Goal: Task Accomplishment & Management: Manage account settings

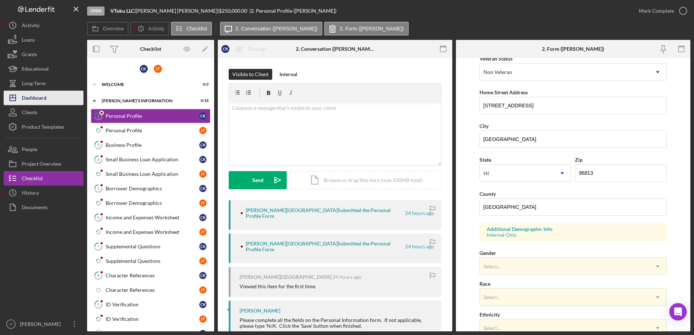
click at [56, 104] on button "Icon/Dashboard Dashboard" at bounding box center [44, 98] width 80 height 15
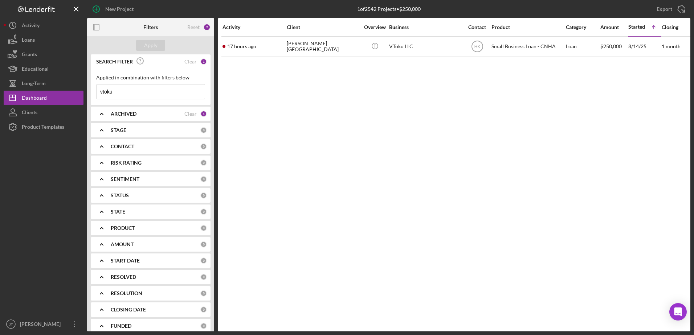
click at [193, 148] on div "CONTACT" at bounding box center [156, 147] width 90 height 6
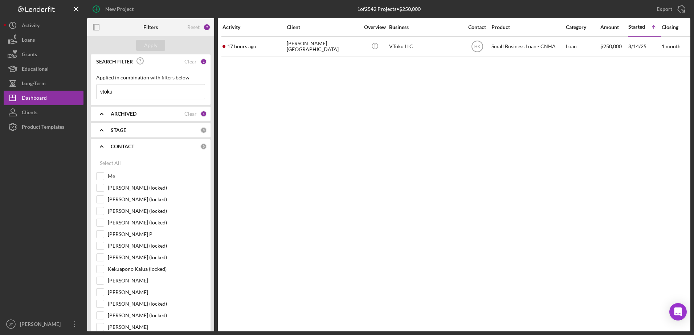
click at [319, 151] on div "Activity Client Overview Business Contact Product Category Amount Started Icon/…" at bounding box center [454, 175] width 473 height 314
click at [288, 179] on div "Activity Client Overview Business Contact Product Category Amount Started Icon/…" at bounding box center [454, 175] width 473 height 314
click at [101, 179] on input "Me" at bounding box center [100, 176] width 7 height 7
checkbox input "true"
click at [148, 46] on div "Apply" at bounding box center [150, 45] width 13 height 11
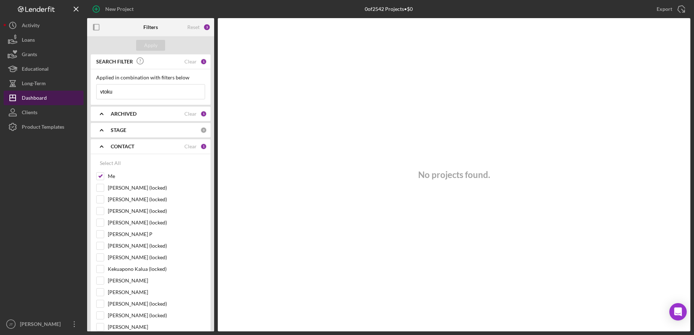
drag, startPoint x: 130, startPoint y: 93, endPoint x: 74, endPoint y: 101, distance: 55.7
click at [74, 101] on div "New Project 0 of 2542 Projects • $0 vtoku Export Icon/Export Filters Reset 3 Ap…" at bounding box center [347, 166] width 687 height 332
click at [151, 44] on div "Apply" at bounding box center [150, 45] width 13 height 11
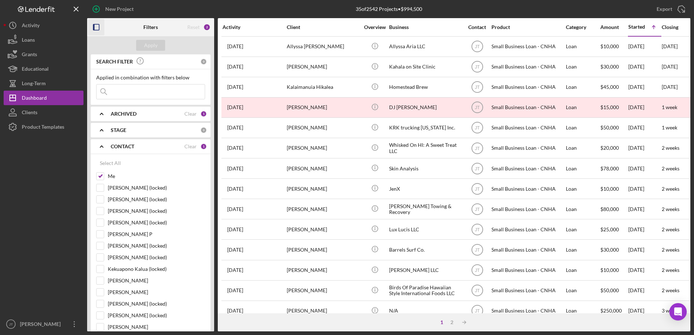
click at [92, 30] on icon "button" at bounding box center [96, 27] width 16 height 16
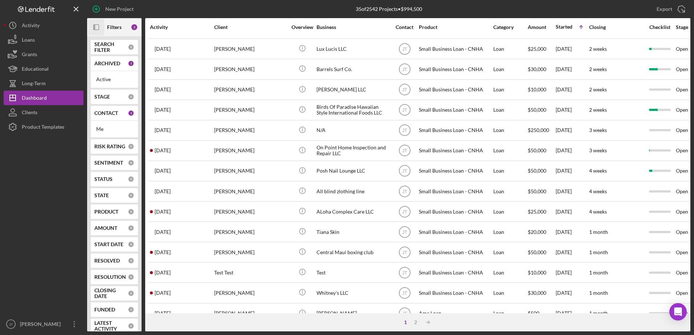
scroll to position [182, 0]
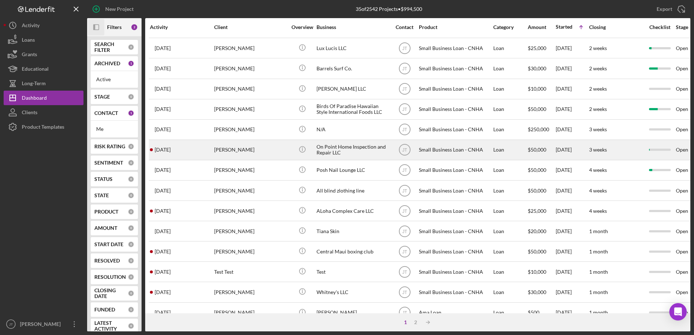
click at [226, 151] on div "[PERSON_NAME]" at bounding box center [250, 149] width 73 height 19
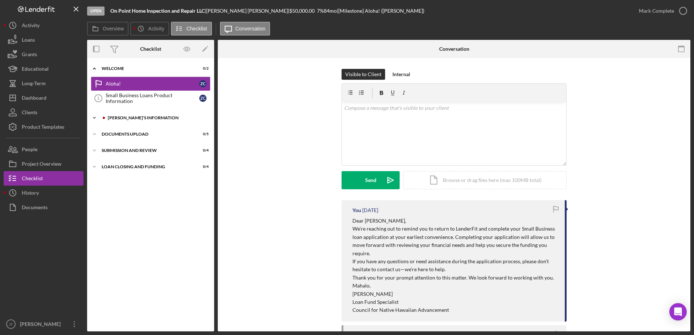
click at [123, 114] on div "Icon/Expander [PERSON_NAME]'S INFORMATION 1 / 10" at bounding box center [150, 118] width 127 height 15
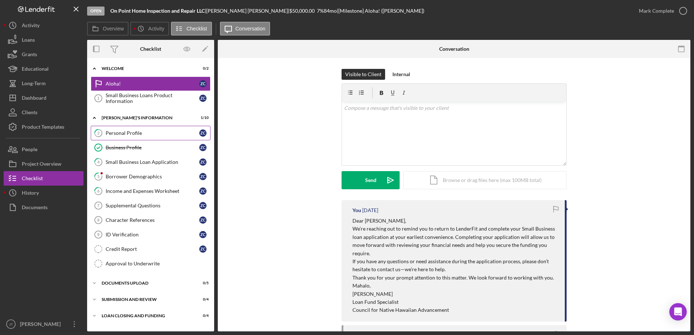
click at [146, 136] on div "Personal Profile" at bounding box center [153, 133] width 94 height 6
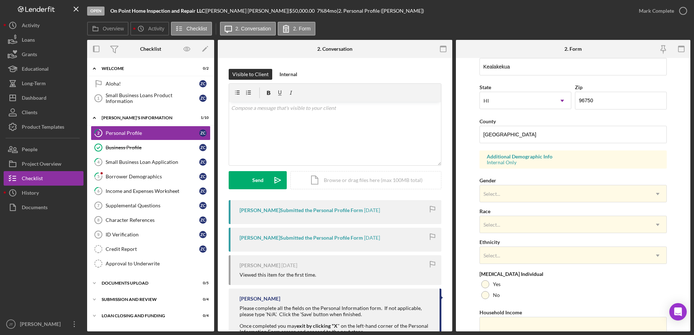
scroll to position [211, 0]
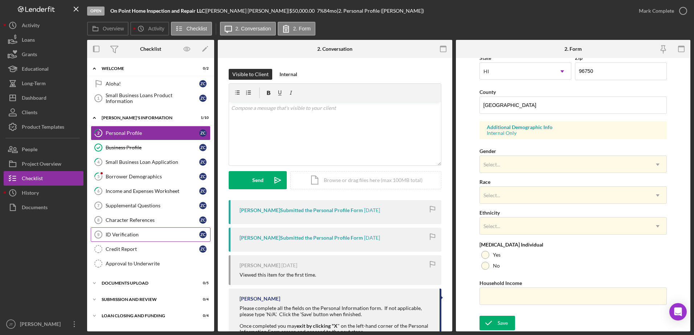
click at [152, 236] on div "ID Verification" at bounding box center [153, 235] width 94 height 6
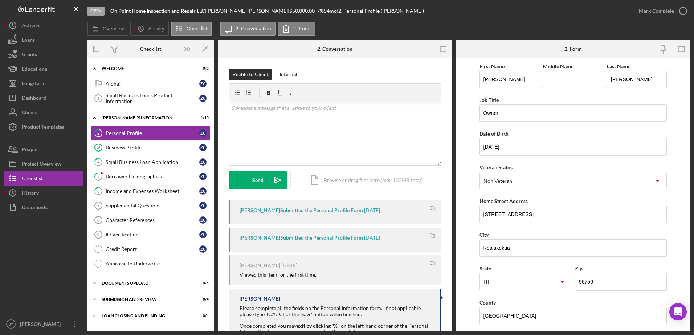
click at [325, 213] on div "[PERSON_NAME] Submitted the Personal Profile Form" at bounding box center [301, 211] width 123 height 6
click at [323, 211] on div "[PERSON_NAME] Submitted the Personal Profile Form" at bounding box center [301, 211] width 123 height 6
click at [140, 175] on div "Borrower Demographics" at bounding box center [153, 177] width 94 height 6
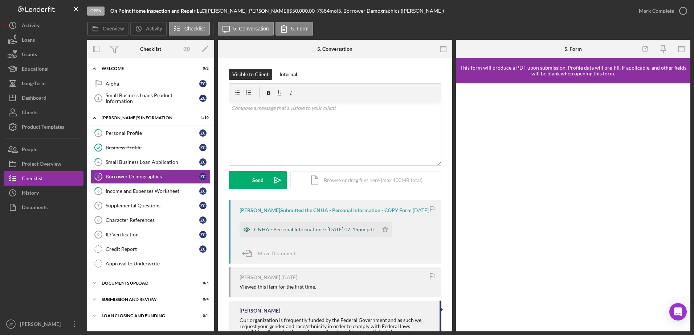
click at [311, 233] on div "CNHA - Personal Information -- [DATE] 07_15pm.pdf" at bounding box center [314, 230] width 120 height 6
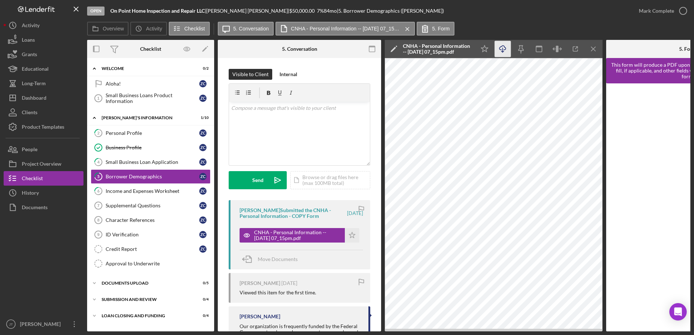
click at [505, 49] on icon "Icon/Download" at bounding box center [503, 49] width 16 height 16
click at [595, 50] on icon "Icon/Menu Close" at bounding box center [594, 49] width 16 height 16
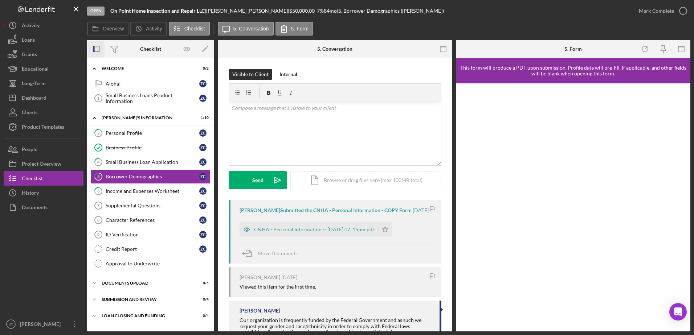
click at [96, 49] on icon "button" at bounding box center [96, 49] width 16 height 16
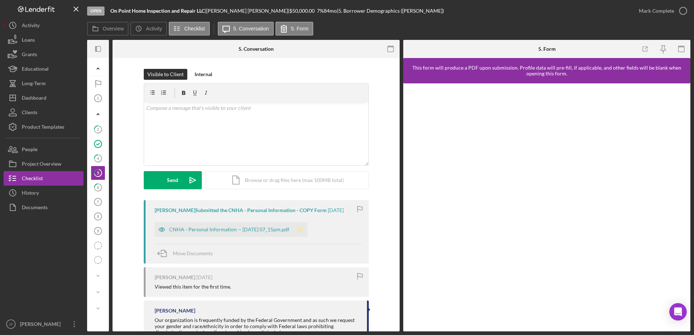
click at [307, 228] on icon "Icon/Star" at bounding box center [300, 230] width 15 height 15
click at [685, 11] on icon "button" at bounding box center [683, 11] width 18 height 18
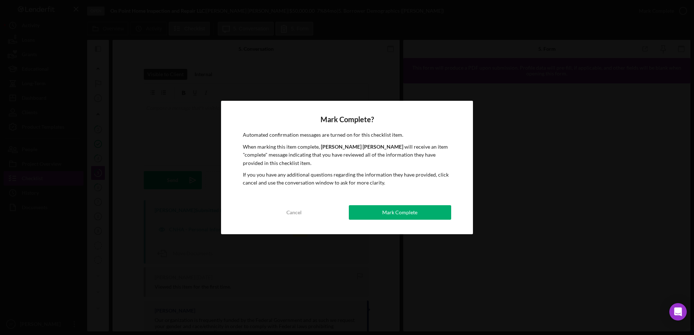
drag, startPoint x: 407, startPoint y: 217, endPoint x: 401, endPoint y: 216, distance: 6.3
click at [407, 217] on div "Mark Complete" at bounding box center [399, 212] width 35 height 15
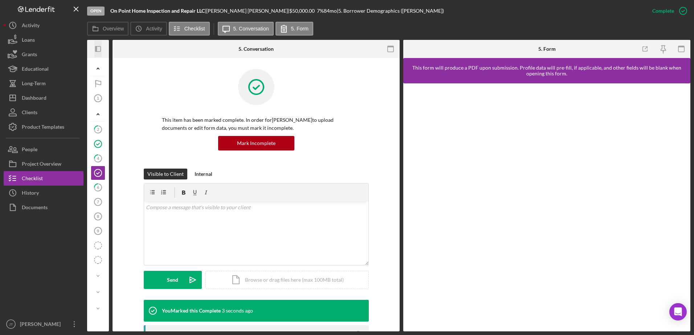
click at [98, 49] on icon "Icon/Panel Side Expand" at bounding box center [98, 49] width 16 height 16
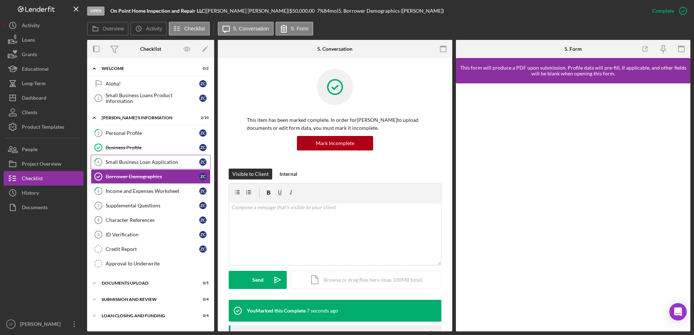
click at [159, 168] on link "4 Small Business Loan Application Z C" at bounding box center [151, 162] width 120 height 15
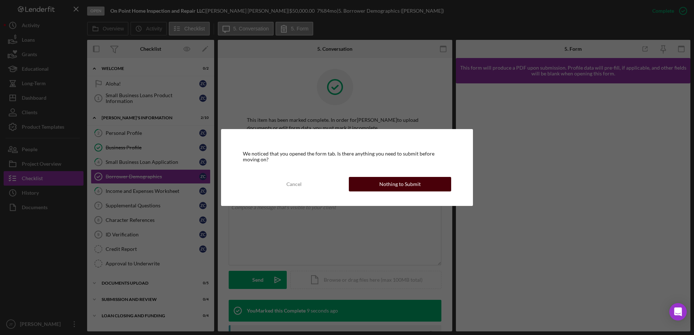
click at [376, 186] on button "Nothing to Submit" at bounding box center [400, 184] width 102 height 15
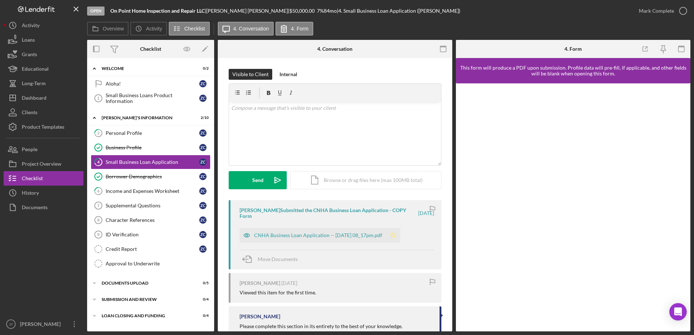
click at [355, 235] on div "CNHA Business Loan Application -- [DATE] 08_17pm.pdf" at bounding box center [318, 236] width 128 height 6
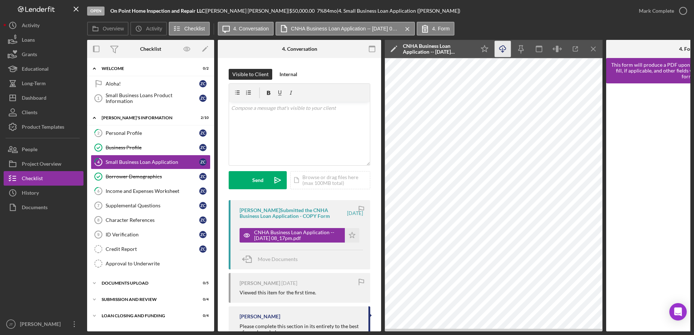
click at [504, 48] on icon "Icon/Download" at bounding box center [503, 49] width 16 height 16
click at [594, 50] on icon "Icon/Menu Close" at bounding box center [594, 49] width 16 height 16
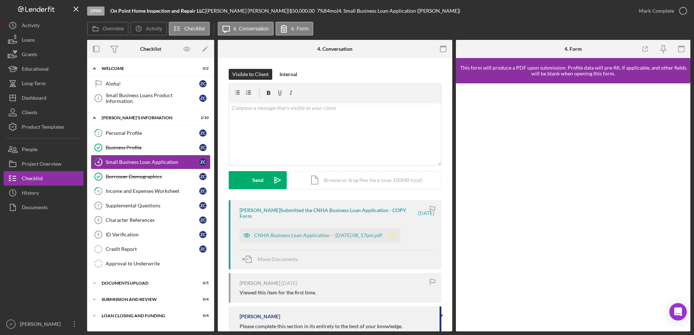
click at [396, 237] on polygon "button" at bounding box center [393, 235] width 6 height 6
click at [686, 9] on icon "button" at bounding box center [683, 11] width 18 height 18
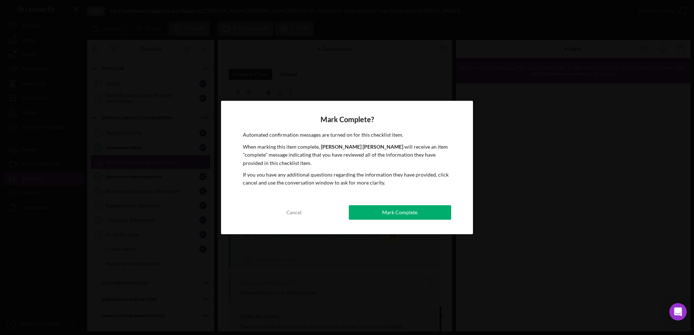
click at [414, 217] on div "Mark Complete" at bounding box center [399, 212] width 35 height 15
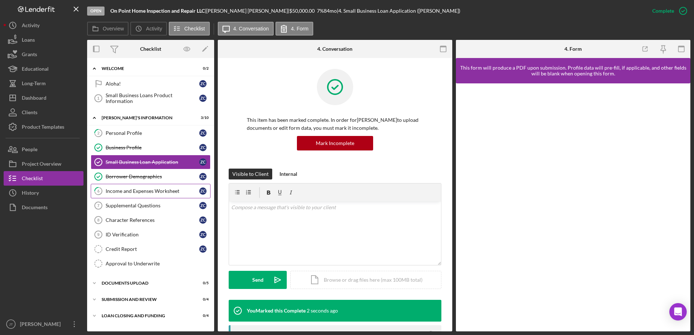
click at [152, 193] on div "Income and Expenses Worksheet" at bounding box center [153, 191] width 94 height 6
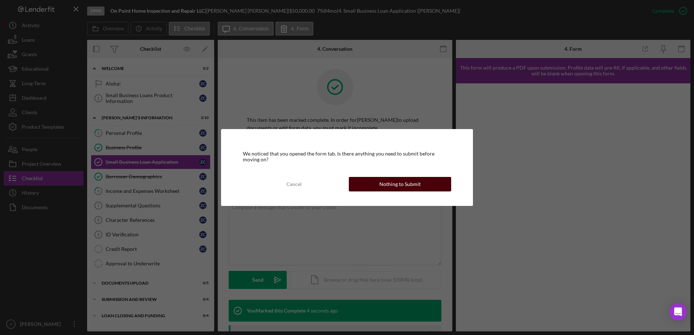
click at [385, 185] on div "Nothing to Submit" at bounding box center [399, 184] width 41 height 15
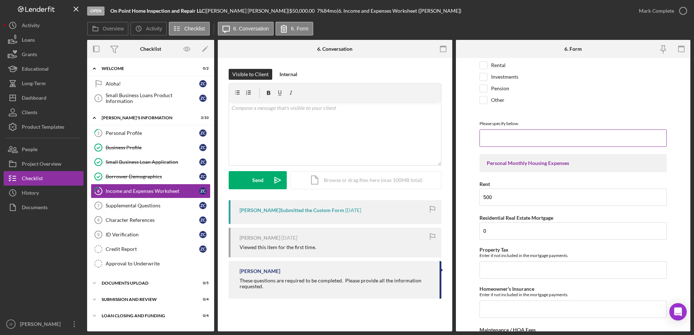
scroll to position [147, 0]
click at [144, 135] on div "Personal Profile" at bounding box center [153, 133] width 94 height 6
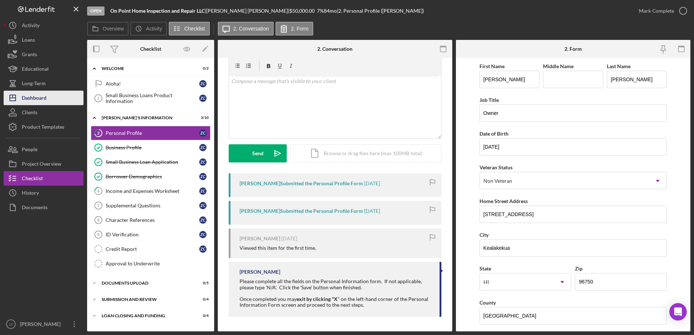
click at [58, 102] on button "Icon/Dashboard Dashboard" at bounding box center [44, 98] width 80 height 15
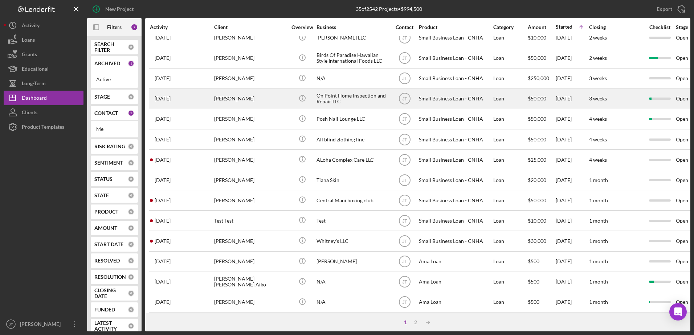
scroll to position [241, 0]
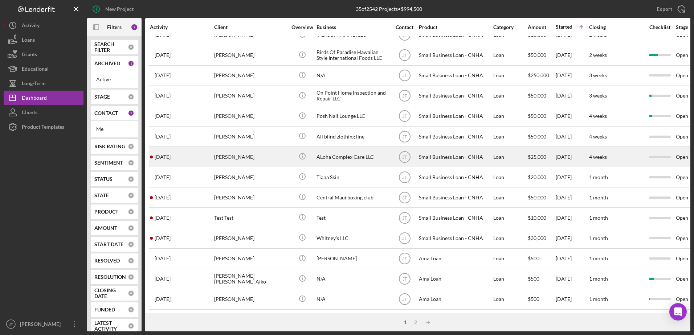
click at [225, 154] on div "[PERSON_NAME]" at bounding box center [250, 156] width 73 height 19
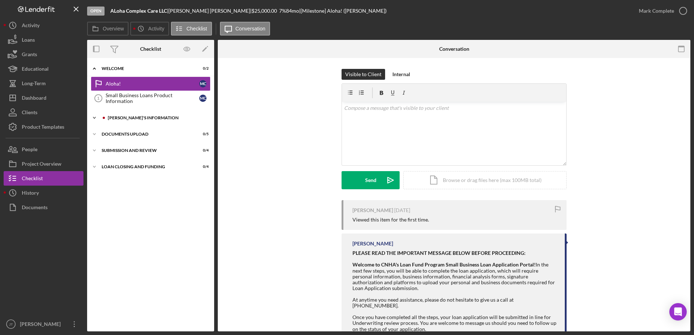
click at [94, 118] on icon "Icon/Expander" at bounding box center [94, 118] width 15 height 15
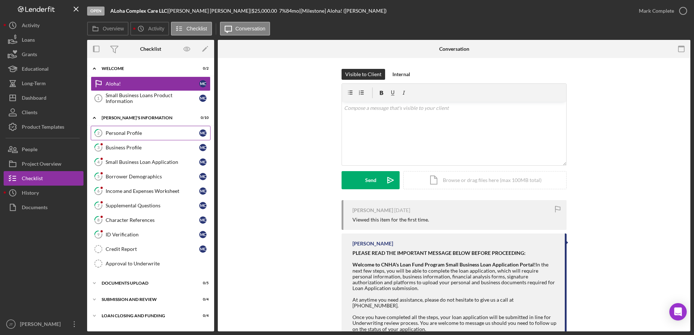
click at [151, 136] on div "Personal Profile" at bounding box center [153, 133] width 94 height 6
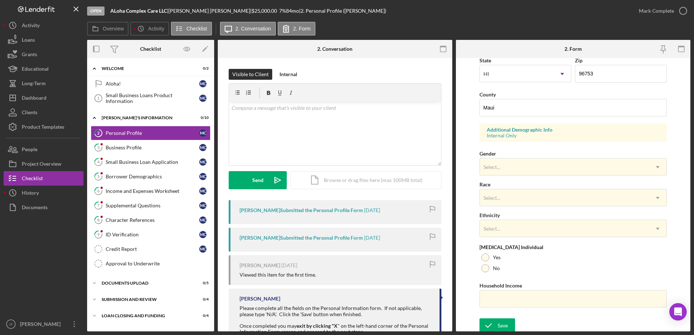
scroll to position [211, 0]
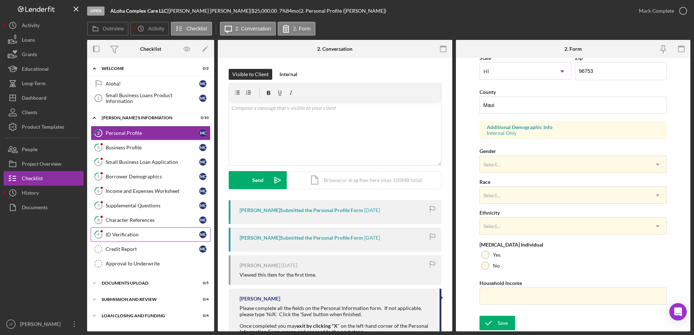
click at [131, 234] on div "ID Verification" at bounding box center [153, 235] width 94 height 6
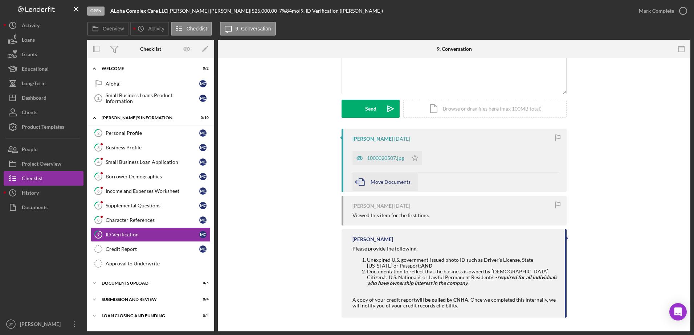
scroll to position [72, 0]
click at [388, 159] on div "1000020507.jpg" at bounding box center [385, 158] width 37 height 6
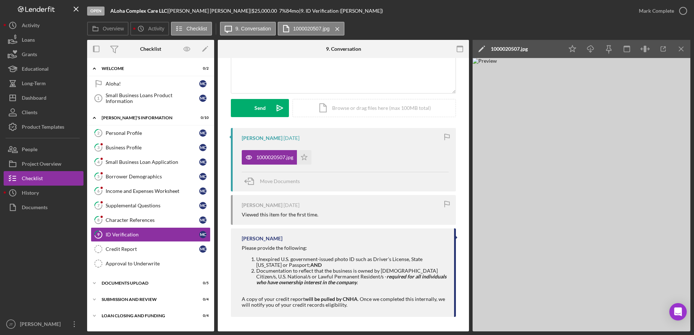
click at [494, 15] on div "Open ALoha Complex Care LLC | [PERSON_NAME] | $25,000.00 7 % 84 mo | 9. ID Veri…" at bounding box center [359, 11] width 545 height 22
click at [387, 16] on div "Open ALoha Complex Care LLC | [PERSON_NAME] | $25,000.00 7 % 84 mo | 9. ID Veri…" at bounding box center [359, 11] width 545 height 22
click at [139, 134] on div "Personal Profile" at bounding box center [153, 133] width 94 height 6
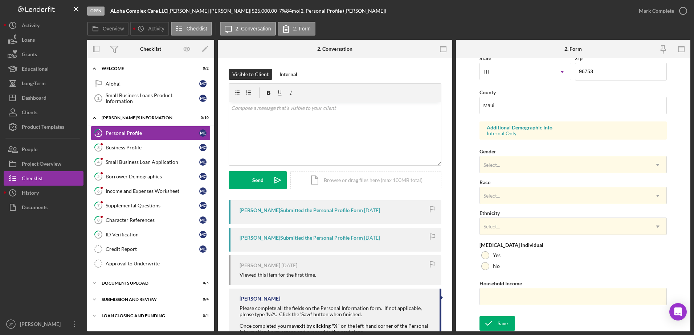
scroll to position [211, 0]
click at [147, 237] on div "ID Verification" at bounding box center [153, 235] width 94 height 6
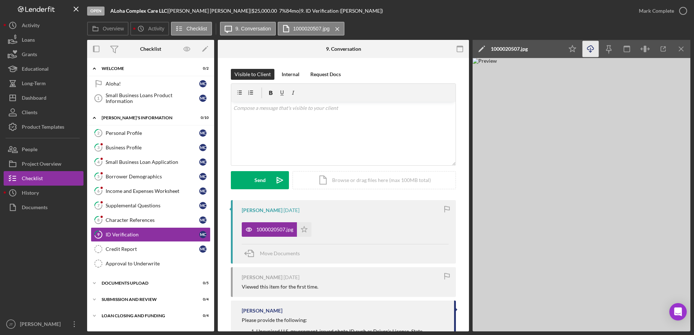
click at [594, 51] on icon "Icon/Download" at bounding box center [591, 49] width 16 height 16
click at [484, 20] on div "Open ALoha Complex Care LLC | [PERSON_NAME] | $25,000.00 7 % 84 mo | 9. ID Veri…" at bounding box center [359, 11] width 545 height 22
click at [303, 230] on icon "Icon/Star" at bounding box center [304, 230] width 15 height 15
click at [682, 8] on icon "button" at bounding box center [683, 11] width 18 height 18
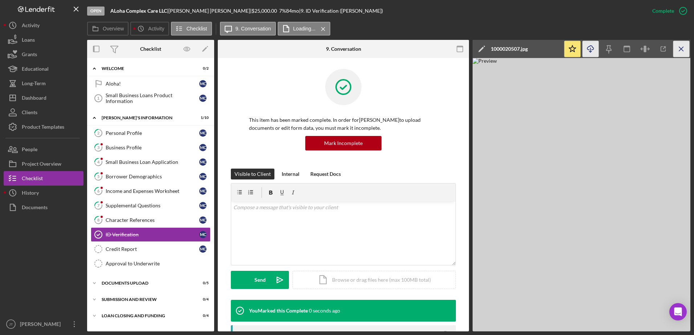
click at [685, 50] on icon "Icon/Menu Close" at bounding box center [681, 49] width 16 height 16
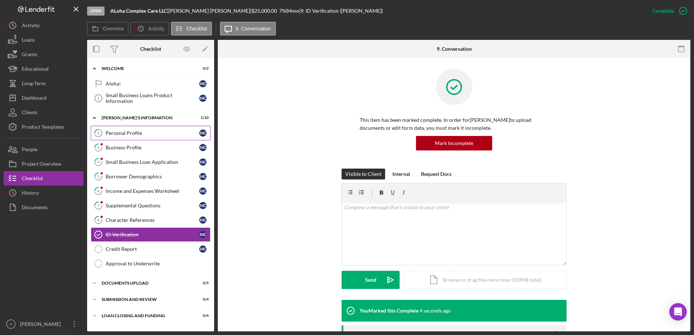
click at [177, 127] on link "2 Personal Profile M C" at bounding box center [151, 133] width 120 height 15
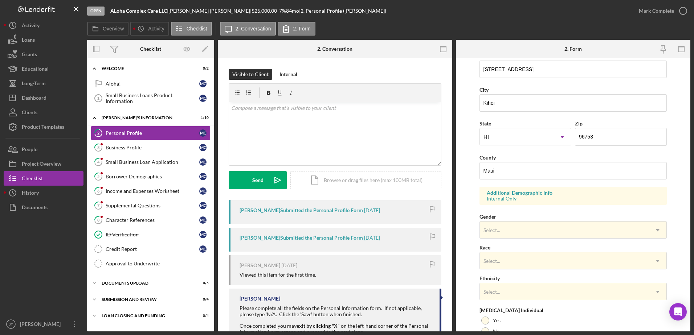
scroll to position [182, 0]
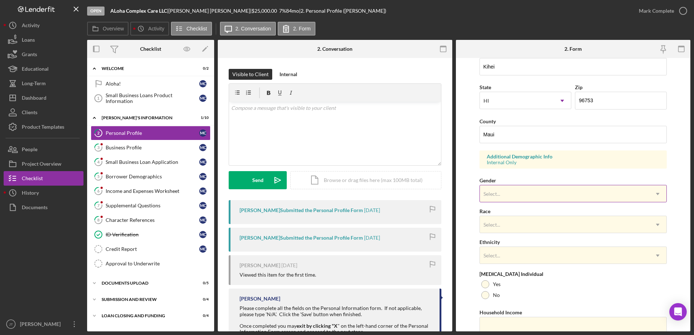
click at [522, 197] on div "Select..." at bounding box center [565, 194] width 170 height 17
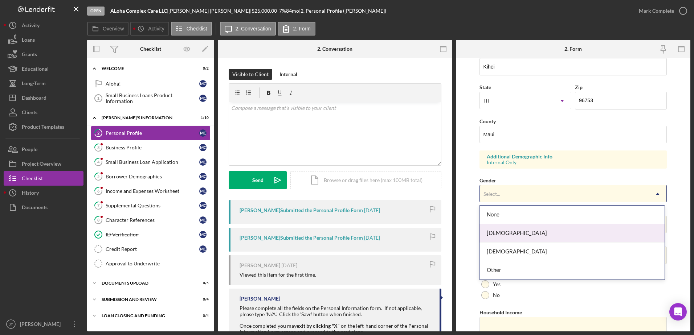
click at [511, 240] on div "[DEMOGRAPHIC_DATA]" at bounding box center [572, 233] width 185 height 19
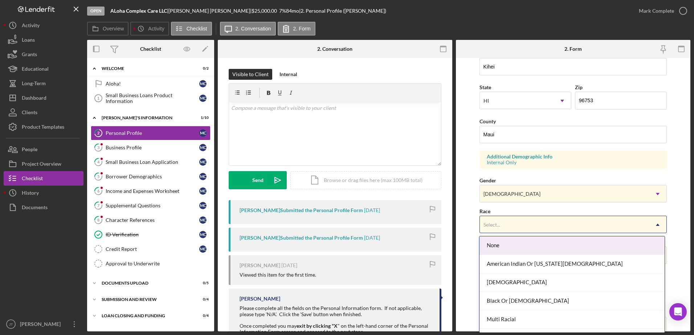
click at [535, 223] on div "Select..." at bounding box center [565, 225] width 170 height 17
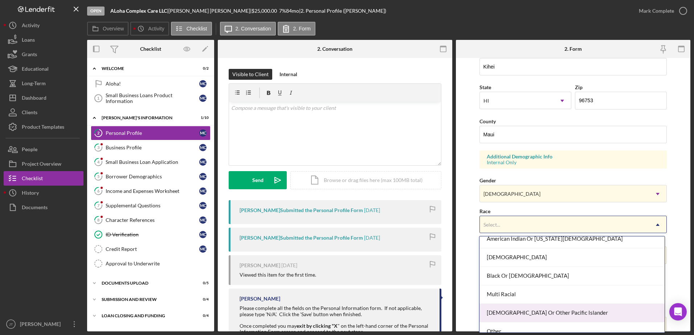
scroll to position [52, 0]
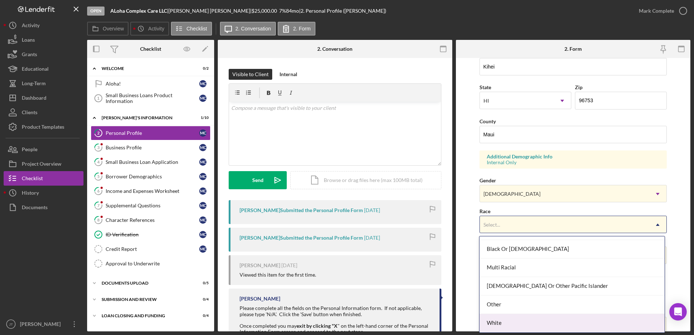
click at [544, 318] on div "White" at bounding box center [572, 323] width 185 height 19
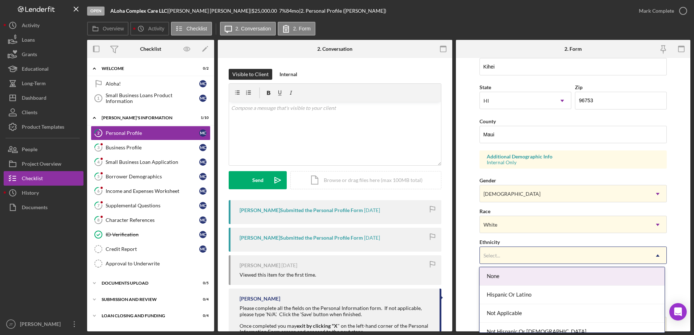
click at [539, 256] on div "Select..." at bounding box center [565, 256] width 170 height 17
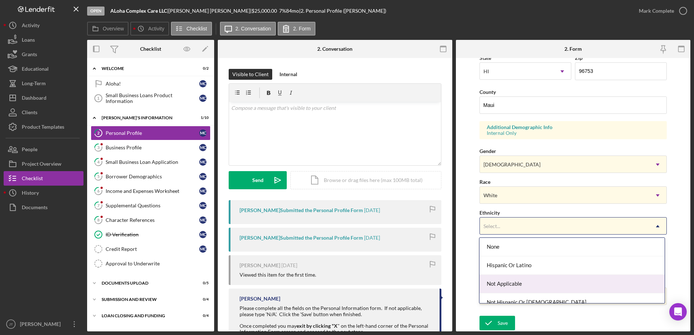
click at [559, 285] on div "Not Applicable" at bounding box center [572, 284] width 185 height 19
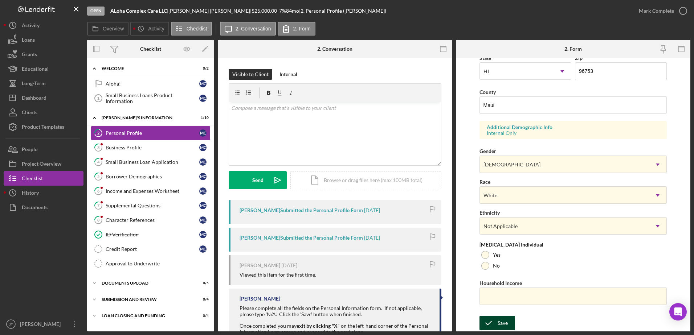
click at [511, 325] on button "Save" at bounding box center [498, 323] width 36 height 15
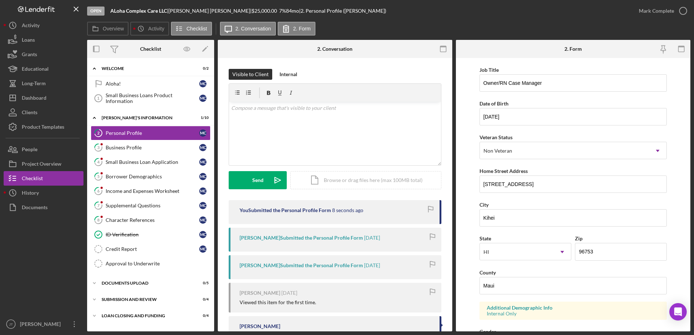
scroll to position [29, 0]
click at [681, 12] on icon "button" at bounding box center [683, 11] width 18 height 18
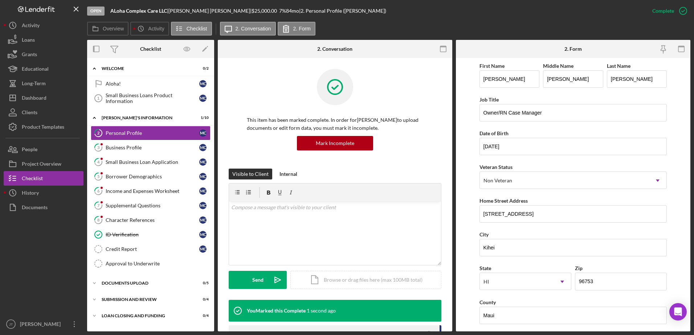
scroll to position [58, 0]
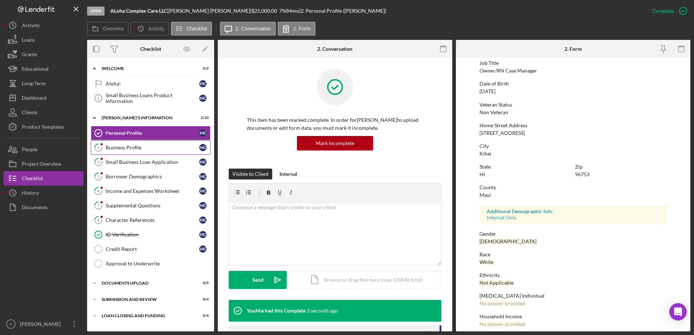
click at [139, 146] on div "Business Profile" at bounding box center [153, 148] width 94 height 6
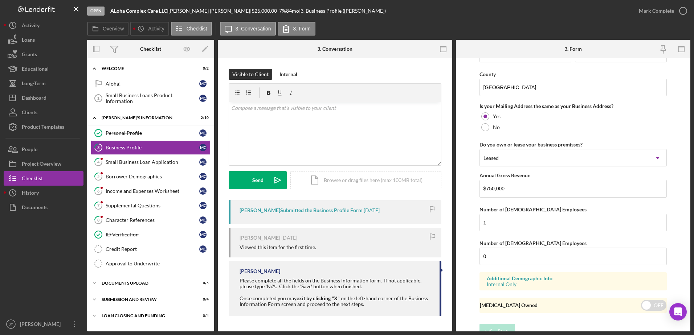
scroll to position [532, 0]
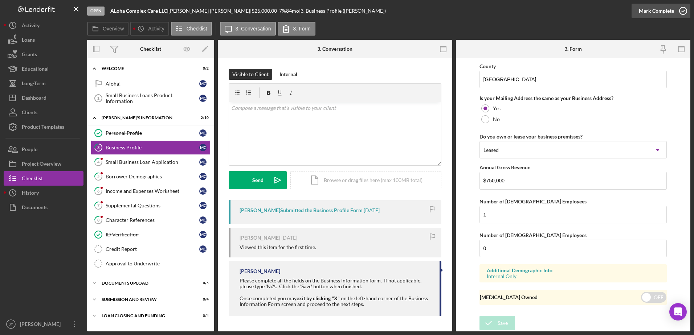
click at [682, 11] on polyline "button" at bounding box center [683, 11] width 3 height 2
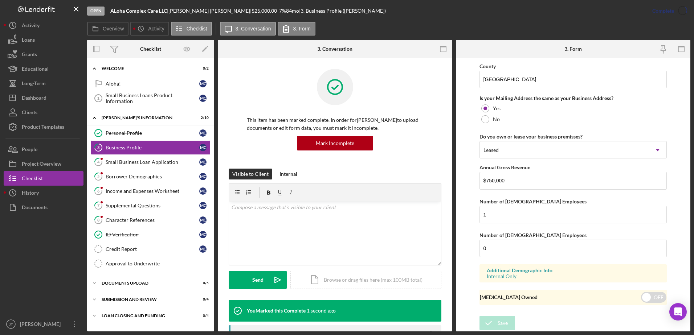
scroll to position [274, 0]
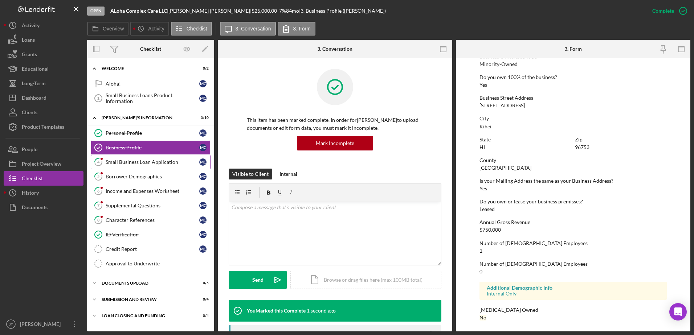
click at [162, 161] on div "Small Business Loan Application" at bounding box center [153, 162] width 94 height 6
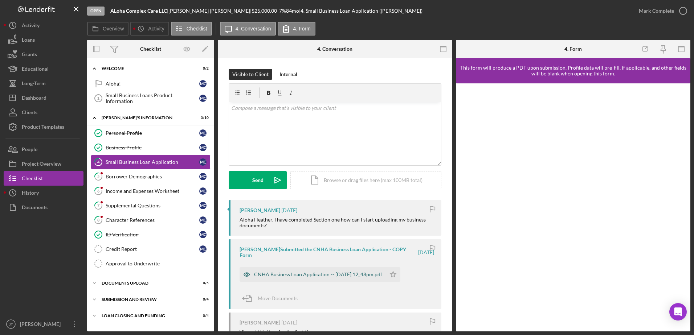
click at [315, 276] on div "CNHA Business Loan Application -- [DATE] 12_48pm.pdf" at bounding box center [318, 275] width 128 height 6
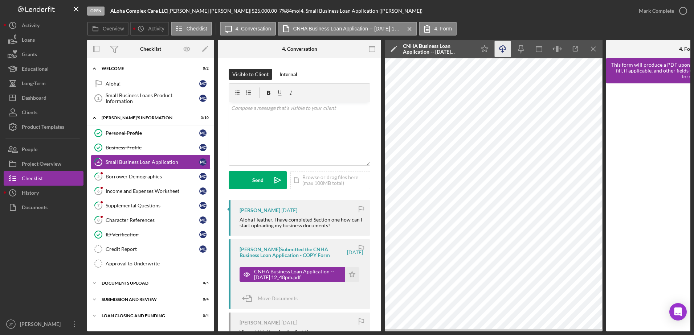
click at [504, 52] on icon "Icon/Download" at bounding box center [503, 49] width 16 height 16
click at [594, 51] on icon "Icon/Menu Close" at bounding box center [594, 49] width 16 height 16
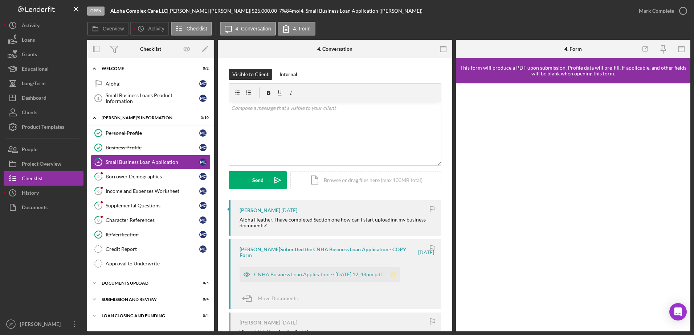
click at [396, 274] on polygon "button" at bounding box center [393, 275] width 6 height 6
click at [683, 10] on icon "button" at bounding box center [683, 11] width 18 height 18
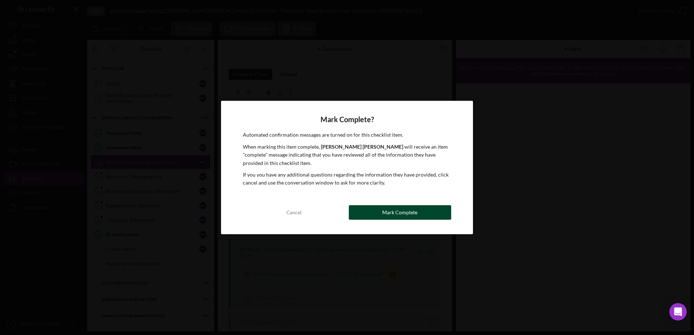
click at [408, 214] on div "Mark Complete" at bounding box center [399, 212] width 35 height 15
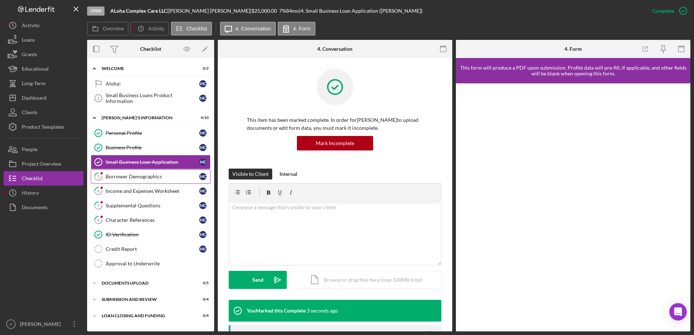
click at [137, 177] on div "Borrower Demographics" at bounding box center [153, 177] width 94 height 6
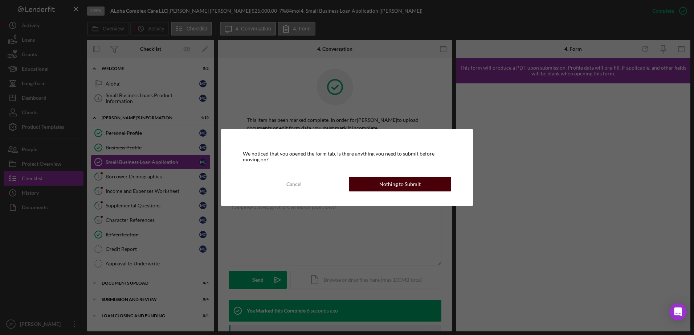
click at [413, 184] on div "Nothing to Submit" at bounding box center [399, 184] width 41 height 15
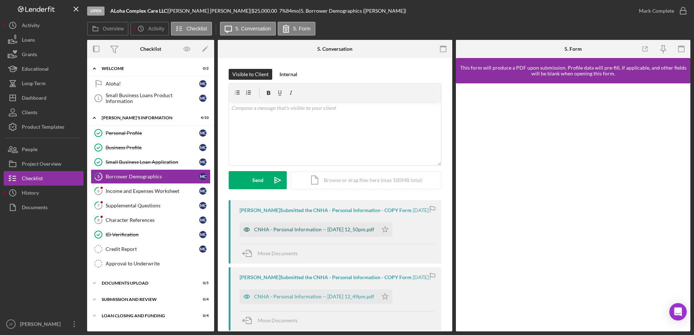
click at [339, 233] on div "CNHA - Personal Information -- [DATE] 12_50pm.pdf" at bounding box center [314, 230] width 120 height 6
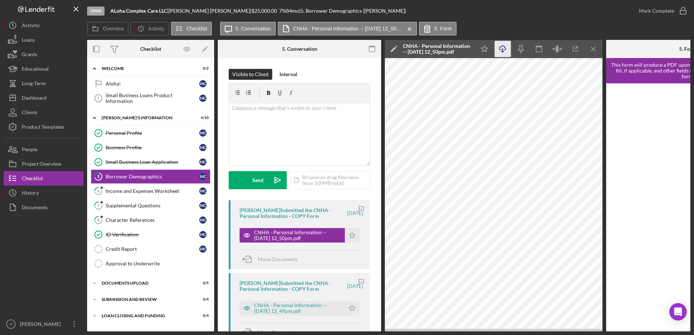
click at [504, 48] on icon "Icon/Download" at bounding box center [503, 49] width 16 height 16
click at [595, 50] on icon "Icon/Menu Close" at bounding box center [594, 49] width 16 height 16
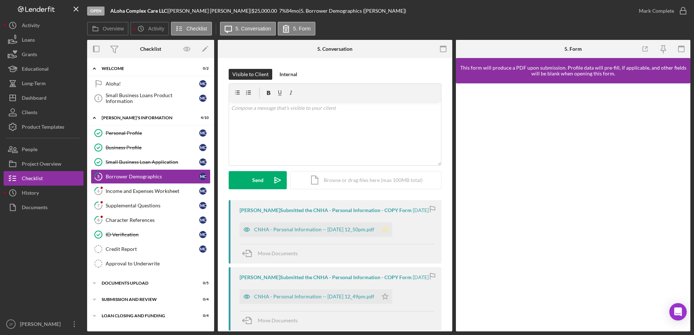
click at [392, 234] on icon "Icon/Star" at bounding box center [385, 230] width 15 height 15
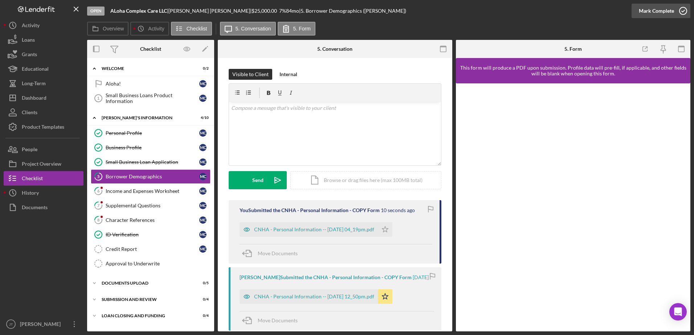
click at [684, 12] on icon "button" at bounding box center [683, 11] width 18 height 18
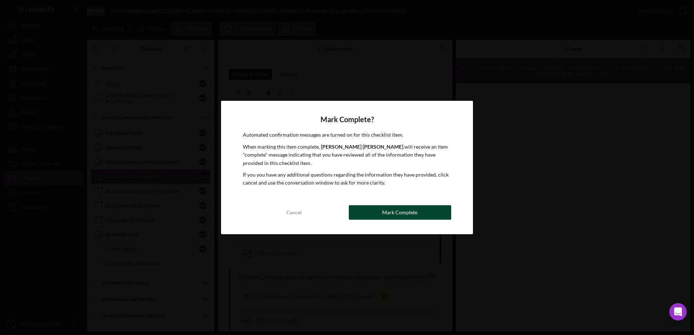
click at [434, 211] on button "Mark Complete" at bounding box center [400, 212] width 102 height 15
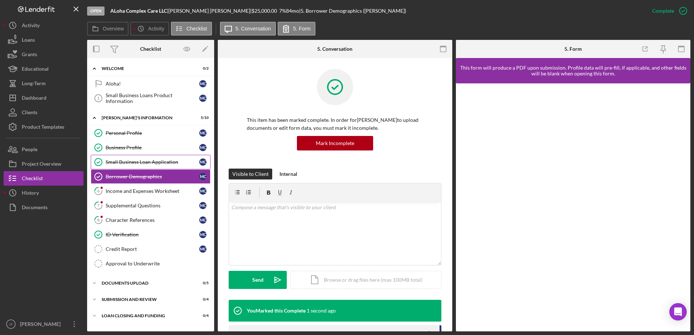
click at [157, 166] on link "Small Business Loan Application Small Business Loan Application M C" at bounding box center [151, 162] width 120 height 15
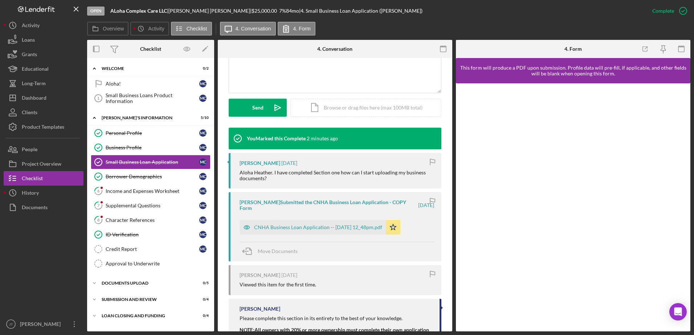
scroll to position [182, 0]
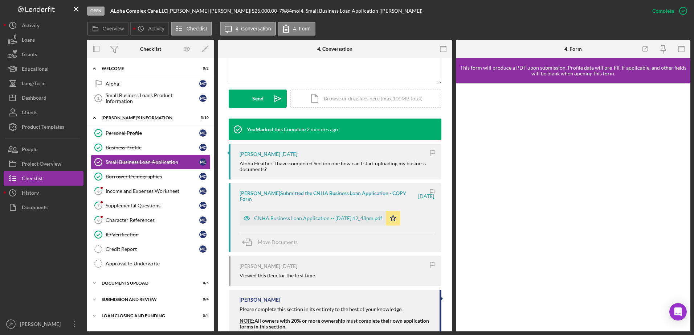
click at [462, 130] on div at bounding box center [573, 207] width 235 height 248
click at [472, 21] on div "Open ALoha Complex Care LLC | [PERSON_NAME] | $25,000.00 7 % 84 mo | 4. Small B…" at bounding box center [366, 11] width 558 height 22
click at [139, 192] on div "Income and Expenses Worksheet" at bounding box center [153, 191] width 94 height 6
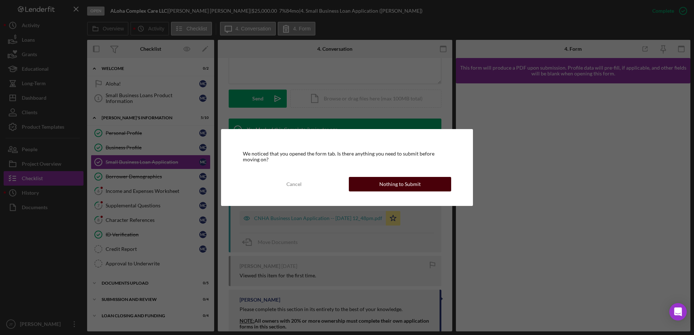
click at [389, 186] on div "Nothing to Submit" at bounding box center [399, 184] width 41 height 15
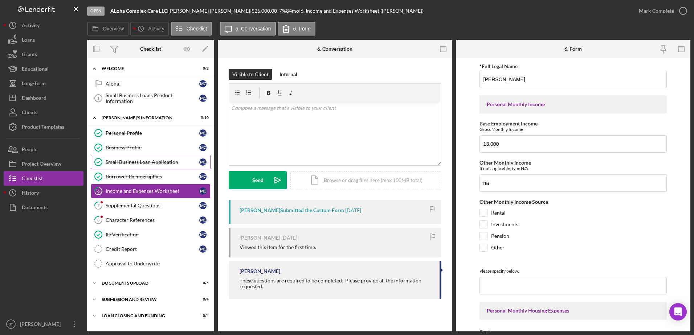
click at [159, 164] on div "Small Business Loan Application" at bounding box center [153, 162] width 94 height 6
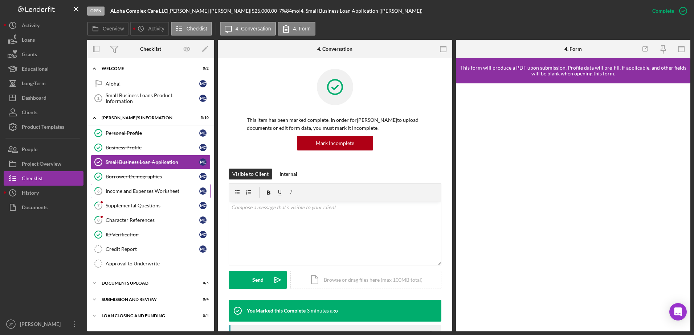
click at [151, 194] on div "Income and Expenses Worksheet" at bounding box center [153, 191] width 94 height 6
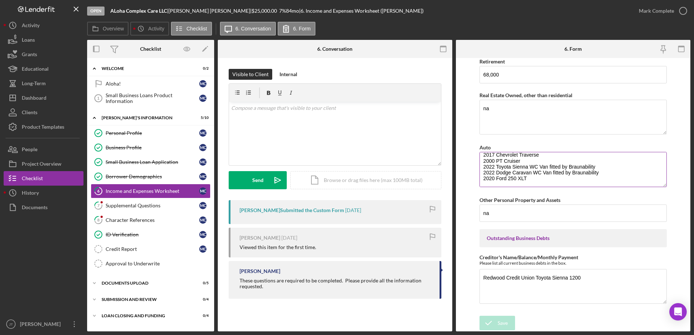
scroll to position [583, 0]
click at [682, 11] on icon "button" at bounding box center [683, 11] width 18 height 18
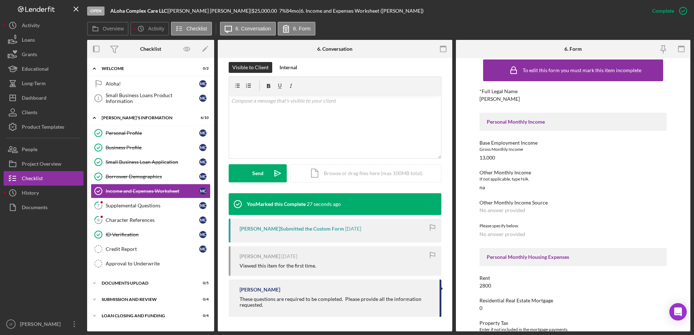
scroll to position [0, 0]
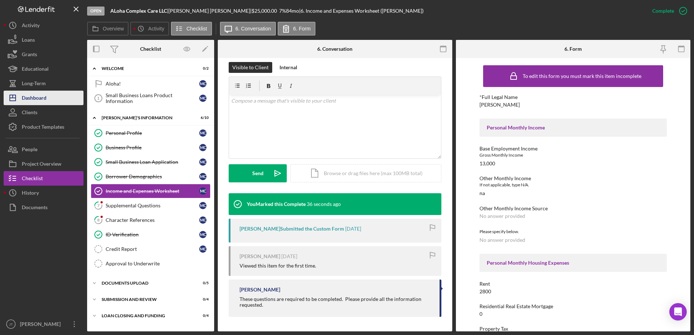
click at [62, 98] on button "Icon/Dashboard Dashboard" at bounding box center [44, 98] width 80 height 15
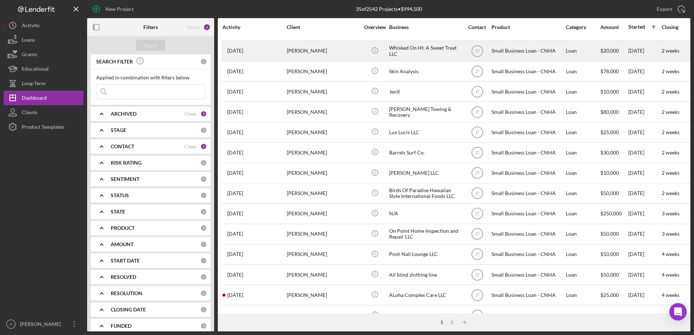
scroll to position [109, 0]
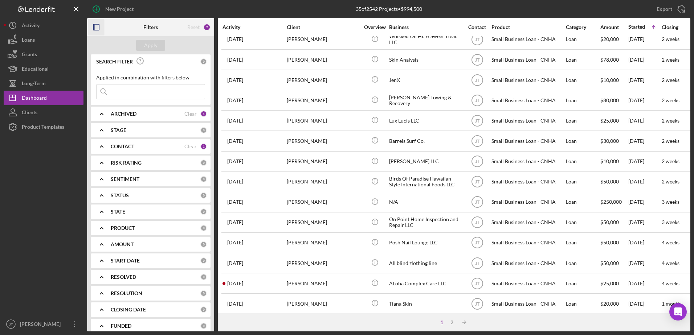
click at [96, 27] on icon "button" at bounding box center [96, 27] width 16 height 16
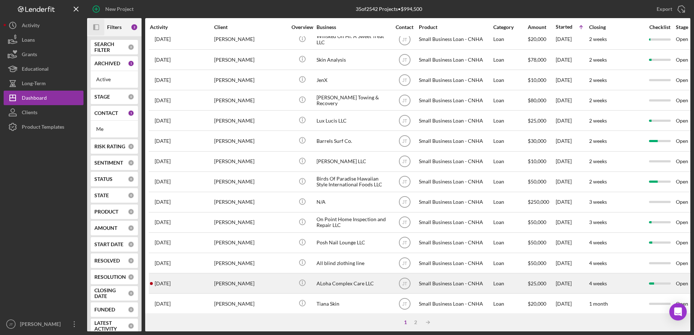
click at [250, 285] on div "[PERSON_NAME]" at bounding box center [250, 283] width 73 height 19
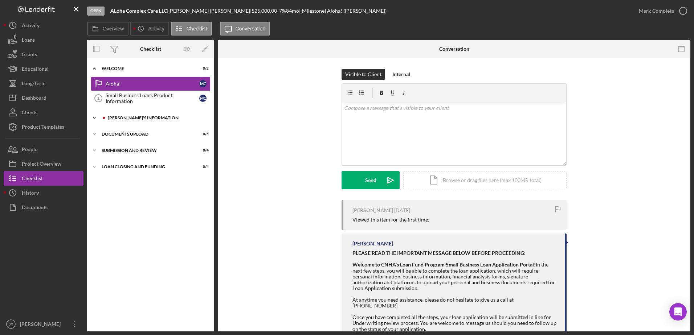
click at [97, 119] on icon "Icon/Expander" at bounding box center [94, 118] width 15 height 15
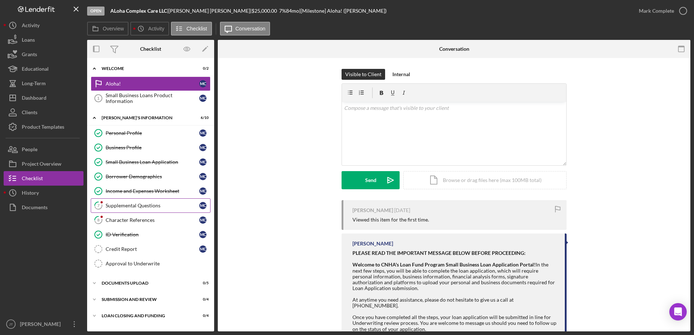
click at [154, 208] on div "Supplemental Questions" at bounding box center [153, 206] width 94 height 6
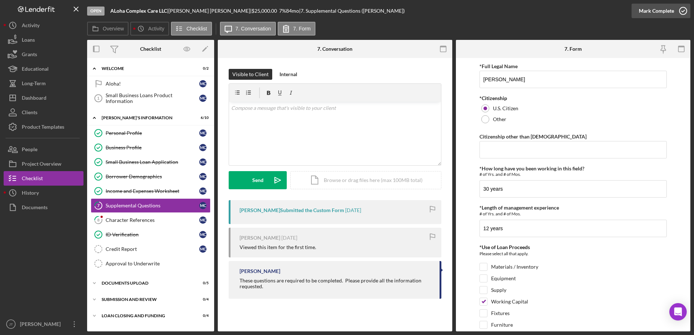
click at [686, 12] on icon "button" at bounding box center [683, 11] width 18 height 18
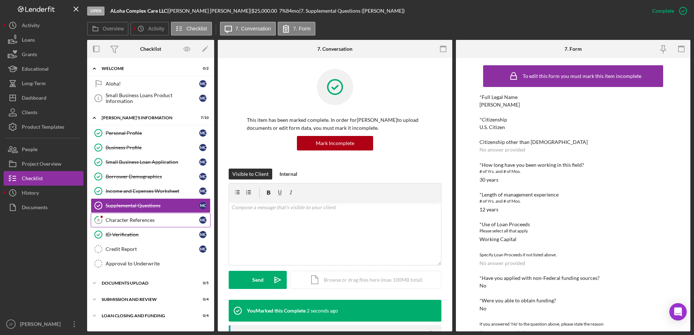
click at [132, 219] on div "Character References" at bounding box center [153, 220] width 94 height 6
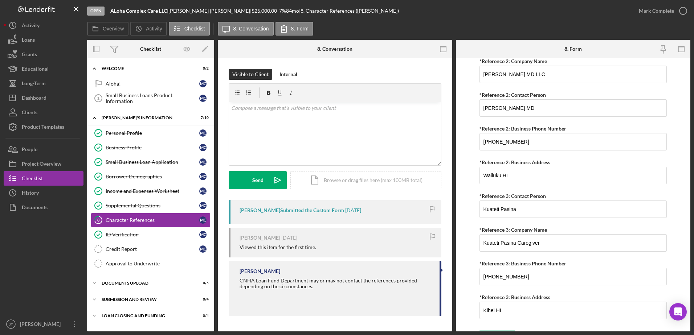
scroll to position [611, 0]
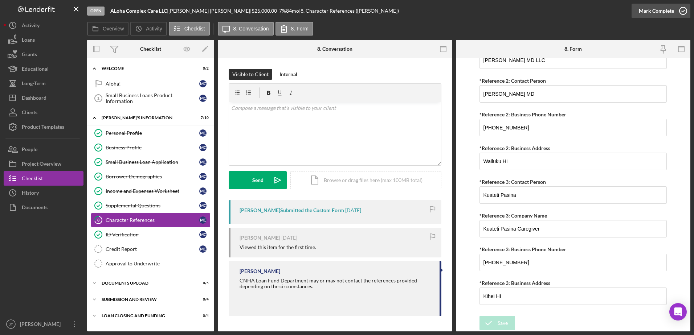
click at [681, 13] on icon "button" at bounding box center [683, 11] width 18 height 18
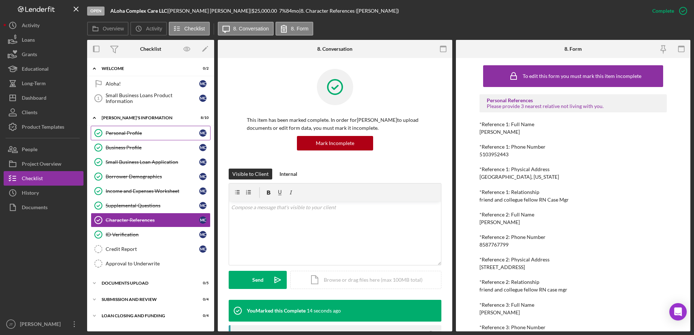
click at [154, 136] on div "Personal Profile" at bounding box center [153, 133] width 94 height 6
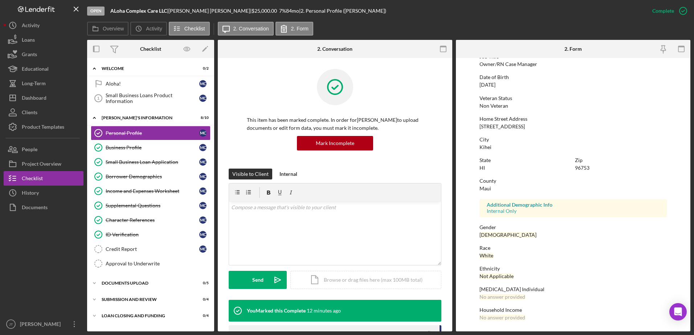
scroll to position [29, 0]
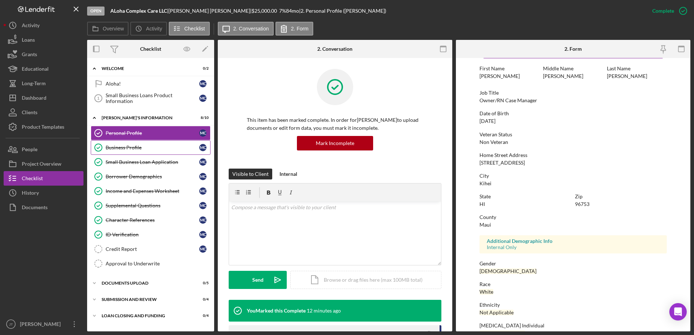
click at [163, 151] on link "Business Profile Business Profile M C" at bounding box center [151, 147] width 120 height 15
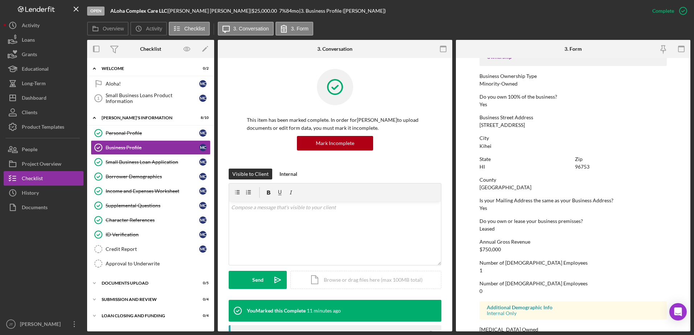
scroll to position [274, 0]
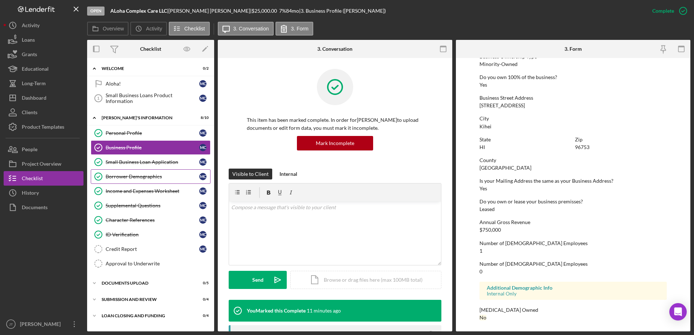
click at [160, 174] on div "Borrower Demographics" at bounding box center [153, 177] width 94 height 6
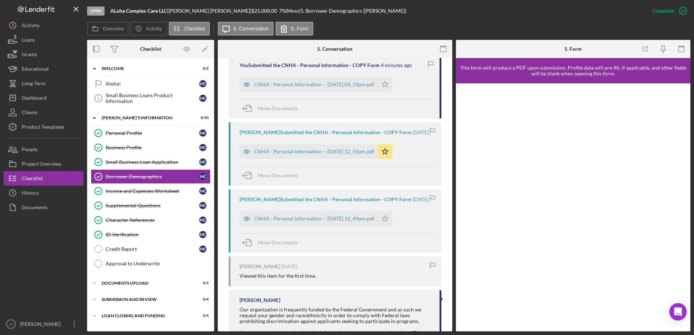
scroll to position [290, 0]
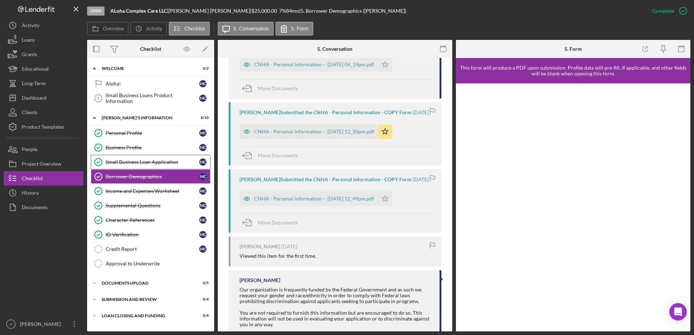
click at [134, 162] on div "Small Business Loan Application" at bounding box center [153, 162] width 94 height 6
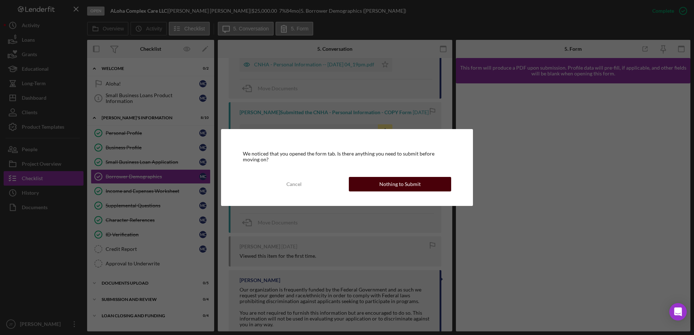
click at [390, 187] on div "Nothing to Submit" at bounding box center [399, 184] width 41 height 15
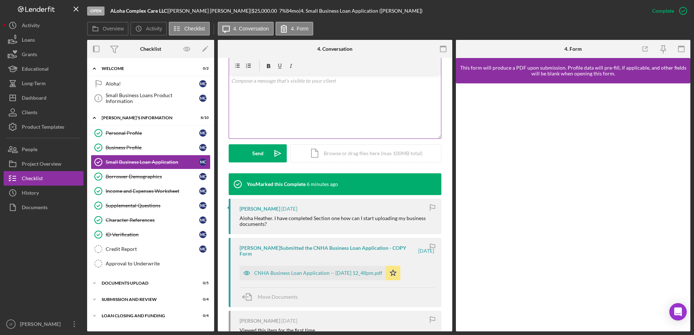
scroll to position [145, 0]
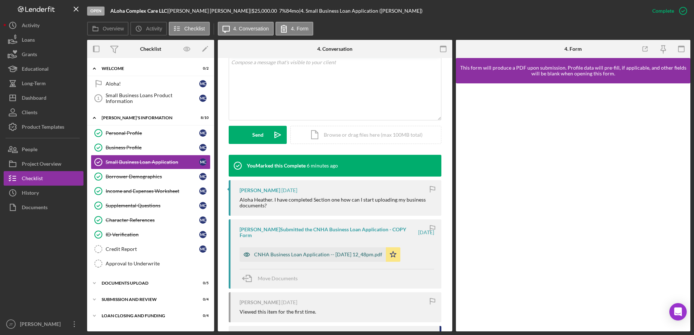
click at [346, 258] on div "CNHA Business Loan Application -- [DATE] 12_48pm.pdf" at bounding box center [318, 255] width 128 height 6
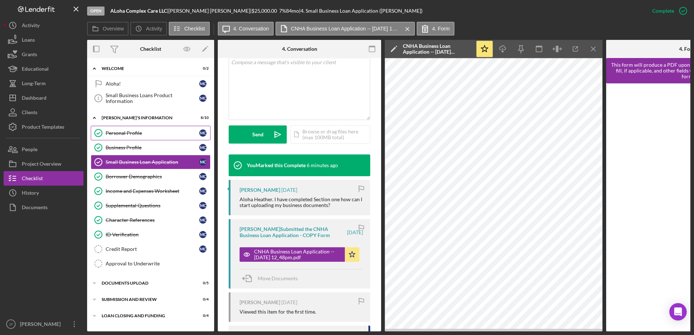
click at [167, 134] on div "Personal Profile" at bounding box center [153, 133] width 94 height 6
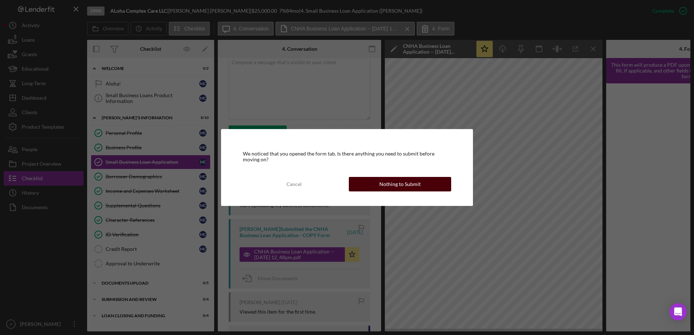
click at [412, 187] on div "Nothing to Submit" at bounding box center [399, 184] width 41 height 15
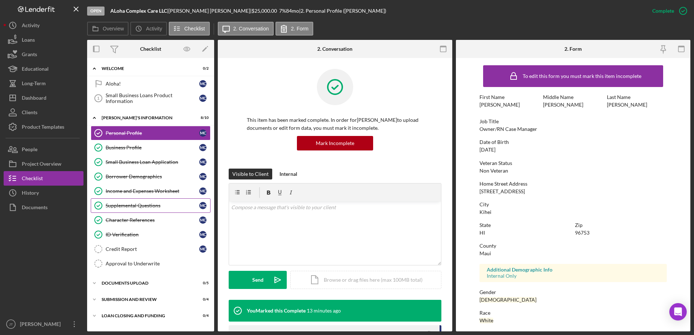
click at [117, 208] on div "Supplemental Questions" at bounding box center [153, 206] width 94 height 6
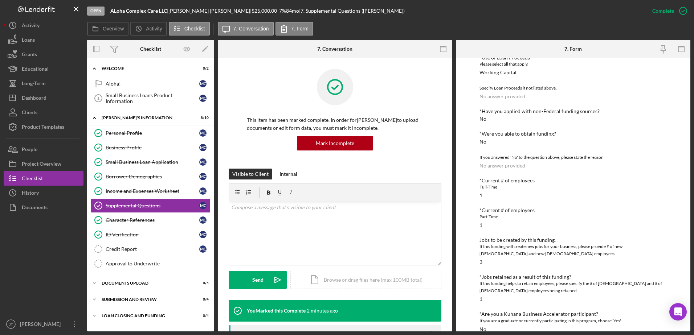
scroll to position [179, 0]
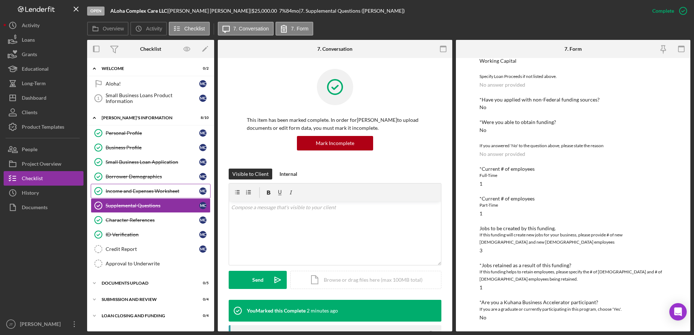
click at [137, 192] on div "Income and Expenses Worksheet" at bounding box center [153, 191] width 94 height 6
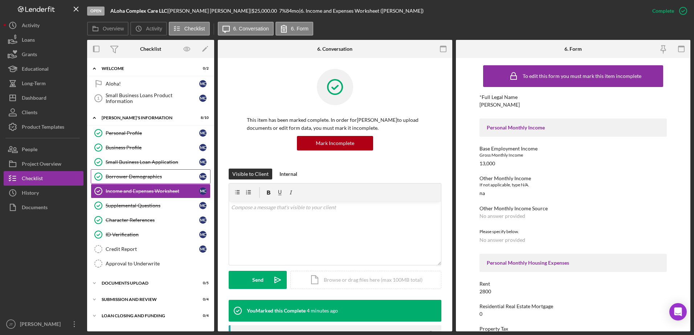
click at [137, 172] on link "Borrower Demographics Borrower Demographics M C" at bounding box center [151, 177] width 120 height 15
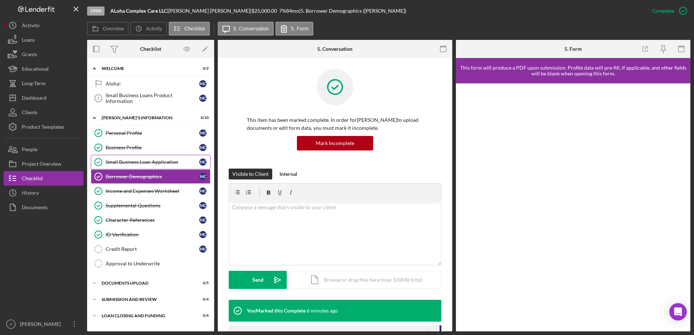
click at [157, 166] on link "Small Business Loan Application Small Business Loan Application M C" at bounding box center [151, 162] width 120 height 15
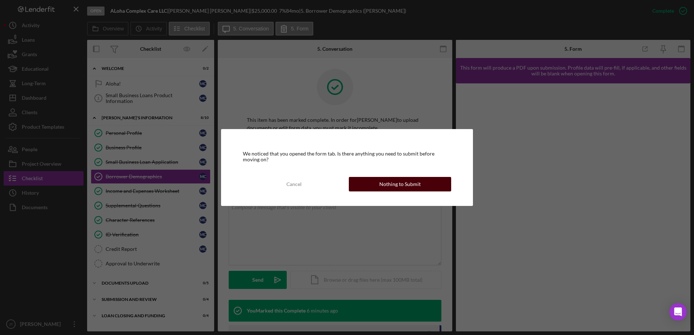
click at [381, 184] on div "Nothing to Submit" at bounding box center [399, 184] width 41 height 15
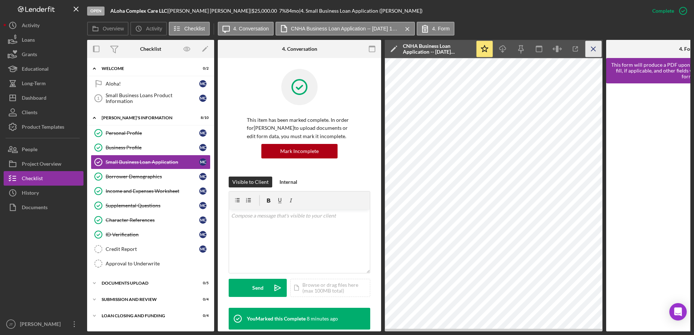
click at [595, 51] on line "button" at bounding box center [593, 49] width 4 height 4
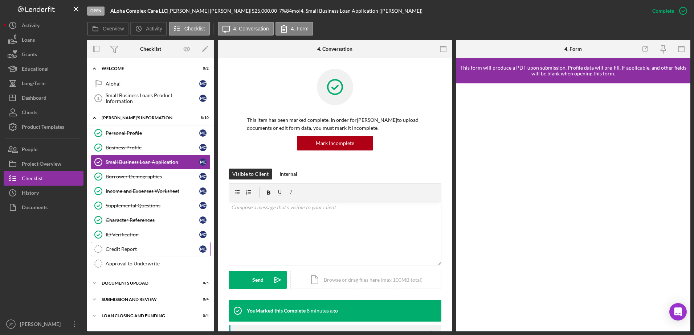
click at [143, 251] on div "Credit Report" at bounding box center [153, 249] width 94 height 6
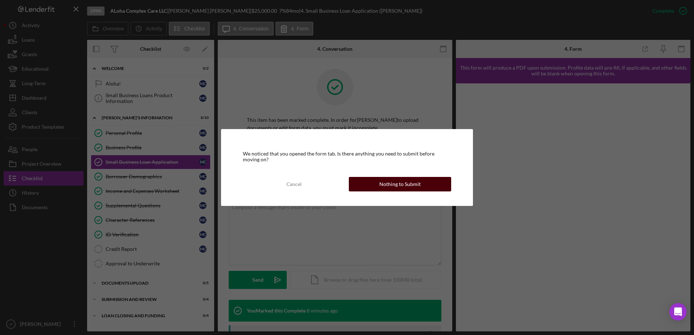
click at [382, 183] on div "Nothing to Submit" at bounding box center [399, 184] width 41 height 15
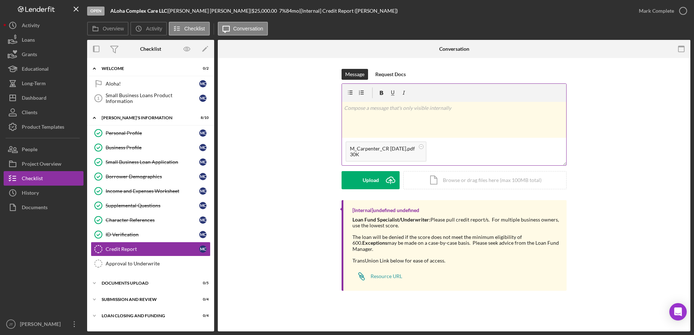
click at [388, 115] on div "v Color teal Color pink Remove color Add row above Add row below Add column bef…" at bounding box center [454, 120] width 224 height 36
click at [355, 113] on div "v Color teal Color pink Remove color Add row above Add row below Add column bef…" at bounding box center [454, 120] width 224 height 36
click at [409, 108] on p "TransUnion: Security Freeze - The Consumer has placed a security Freeze or lock…" at bounding box center [454, 108] width 220 height 8
click at [420, 122] on div "v Color teal Color pink Remove color Add row above Add row below Add column bef…" at bounding box center [454, 120] width 224 height 36
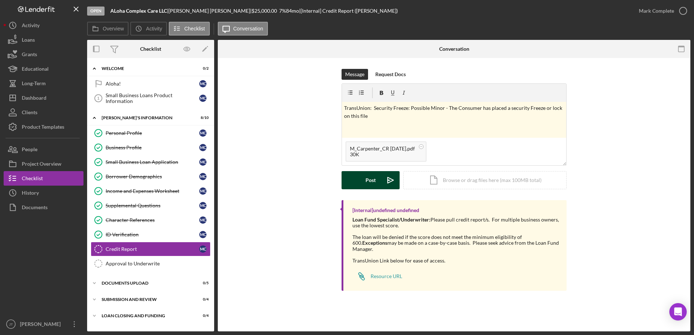
click at [373, 188] on div "Post" at bounding box center [371, 180] width 10 height 18
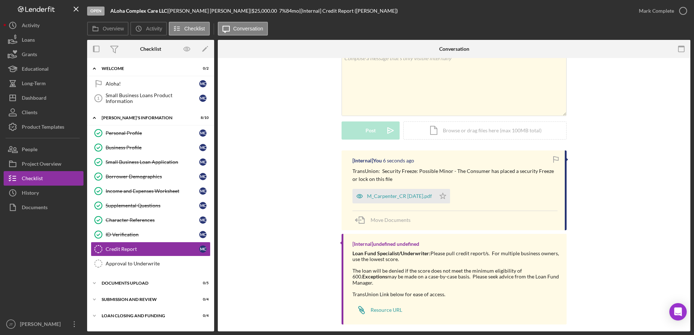
scroll to position [52, 0]
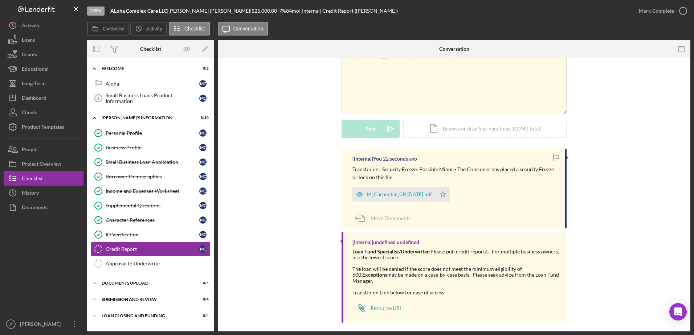
click at [293, 220] on div "[Internal] You 22 seconds ago TransUnion: Security Freeze: Possible Minor - The…" at bounding box center [454, 238] width 451 height 178
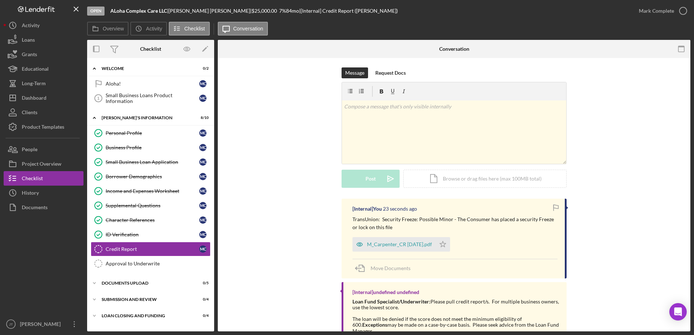
scroll to position [0, 0]
click at [441, 246] on icon "Icon/Star" at bounding box center [443, 246] width 15 height 15
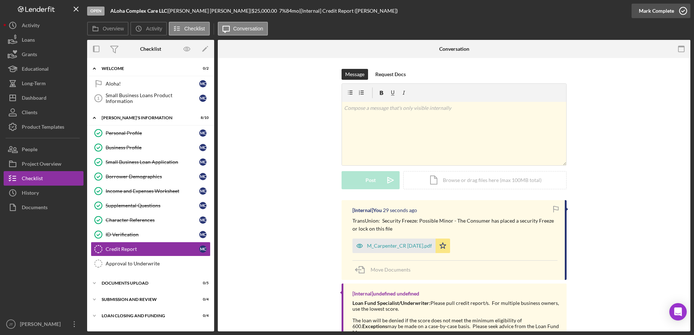
click at [685, 8] on icon "button" at bounding box center [683, 11] width 18 height 18
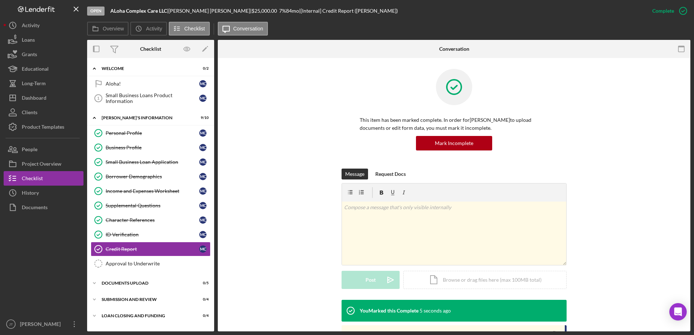
click at [305, 163] on div "This item has been marked complete. In order for [PERSON_NAME] to upload docume…" at bounding box center [454, 119] width 451 height 100
click at [272, 199] on div "Message Request Docs v Color teal Color pink Remove color Add row above Add row…" at bounding box center [454, 234] width 451 height 131
click at [286, 121] on div "This item has been marked complete. In order for [PERSON_NAME] to upload docume…" at bounding box center [454, 119] width 451 height 100
click at [130, 238] on div "ID Verification" at bounding box center [153, 235] width 94 height 6
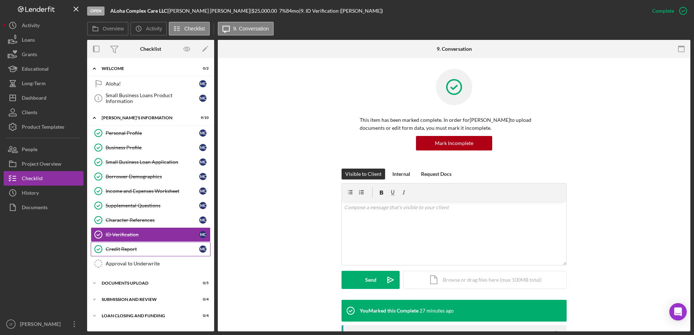
click at [133, 250] on div "Credit Report" at bounding box center [153, 249] width 94 height 6
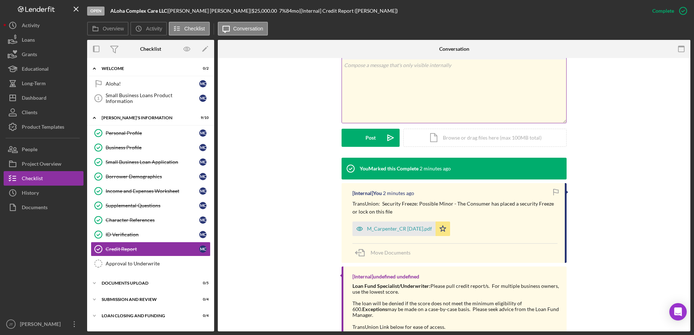
scroll to position [145, 0]
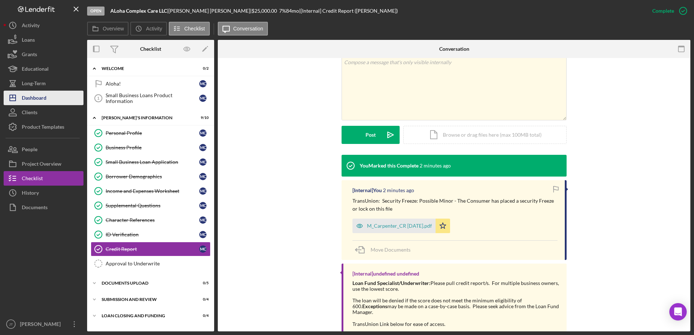
click at [52, 100] on button "Icon/Dashboard Dashboard" at bounding box center [44, 98] width 80 height 15
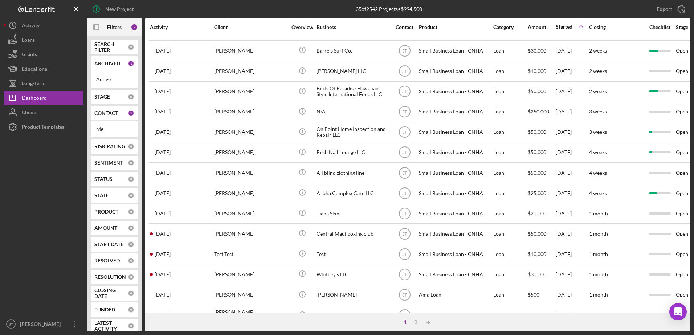
scroll to position [241, 0]
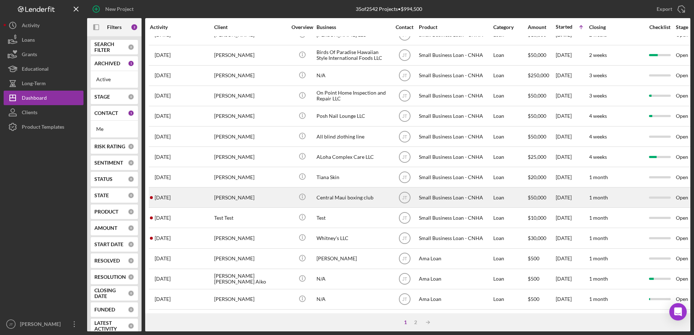
click at [171, 195] on time "[DATE]" at bounding box center [163, 198] width 16 height 6
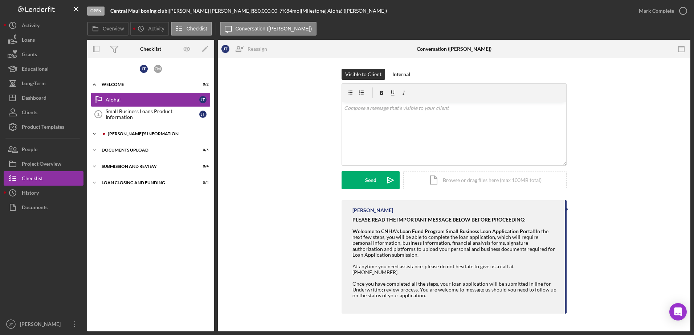
click at [93, 135] on icon "Icon/Expander" at bounding box center [94, 134] width 15 height 15
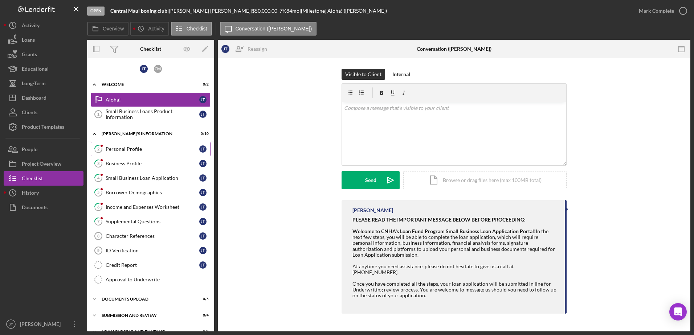
click at [141, 148] on div "Personal Profile" at bounding box center [153, 149] width 94 height 6
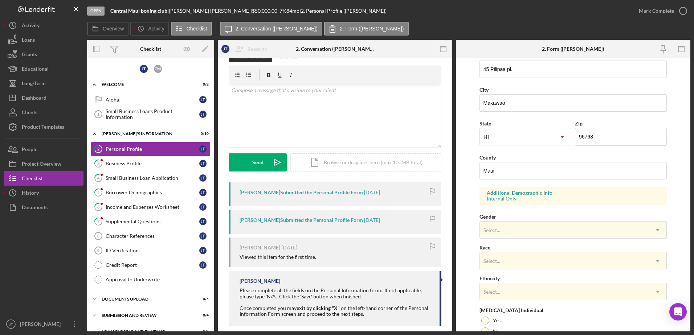
scroll to position [27, 0]
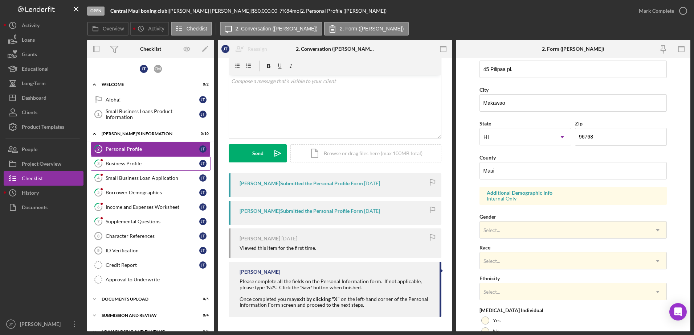
click at [143, 164] on div "Business Profile" at bounding box center [153, 164] width 94 height 6
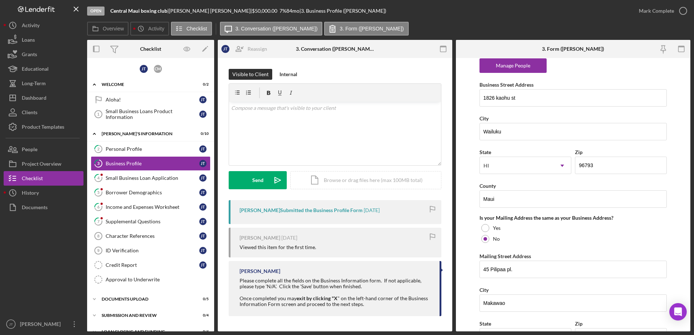
scroll to position [545, 0]
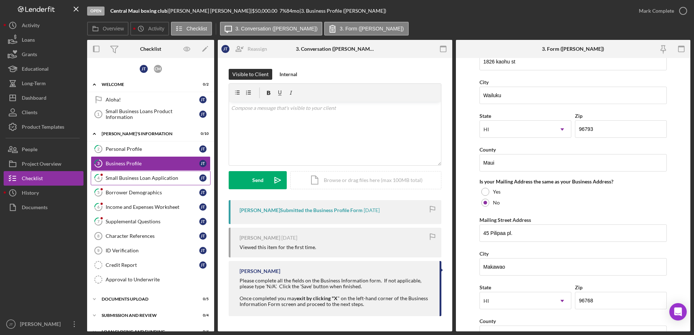
click at [165, 181] on div "Small Business Loan Application" at bounding box center [153, 178] width 94 height 6
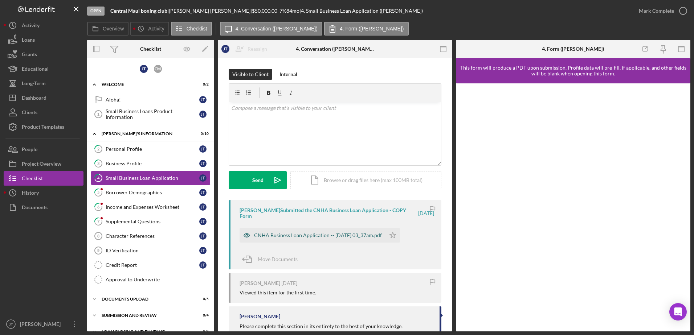
click at [321, 235] on div "CNHA Business Loan Application -- [DATE] 03_37am.pdf" at bounding box center [318, 236] width 128 height 6
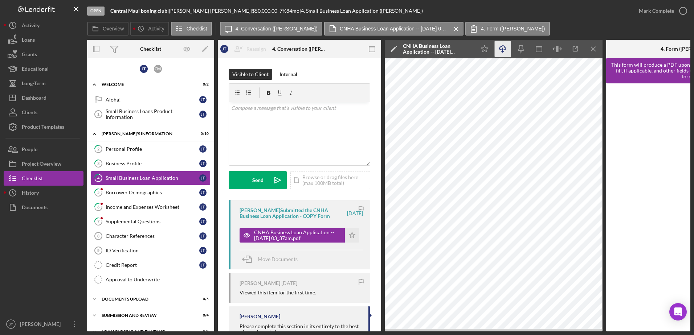
click at [502, 53] on icon "Icon/Download" at bounding box center [503, 49] width 16 height 16
click at [153, 164] on div "Business Profile" at bounding box center [153, 164] width 94 height 6
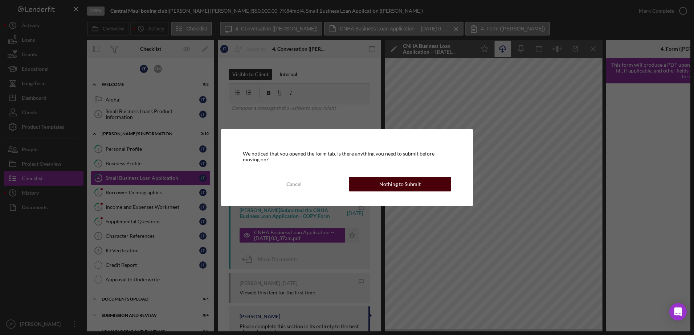
click at [416, 185] on div "Nothing to Submit" at bounding box center [399, 184] width 41 height 15
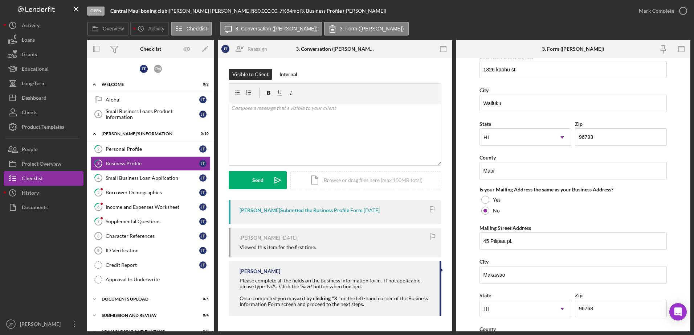
scroll to position [545, 0]
